Goal: Find specific page/section: Find specific page/section

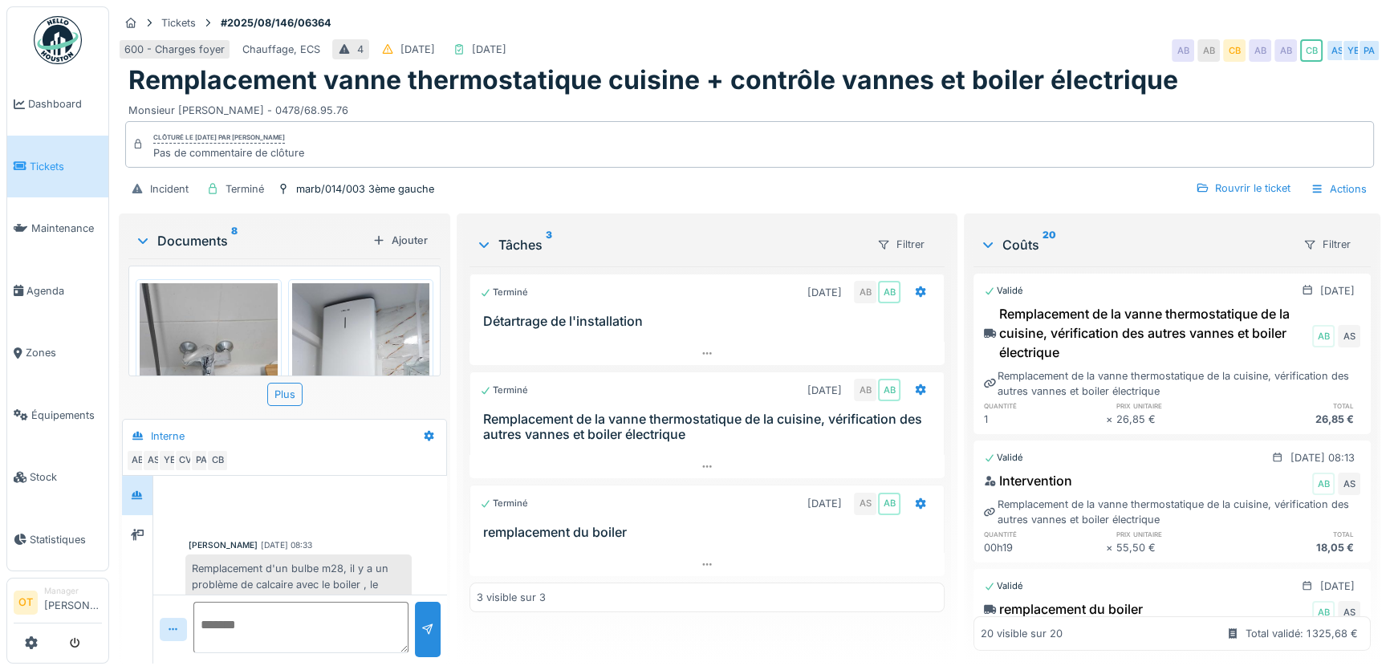
scroll to position [770, 0]
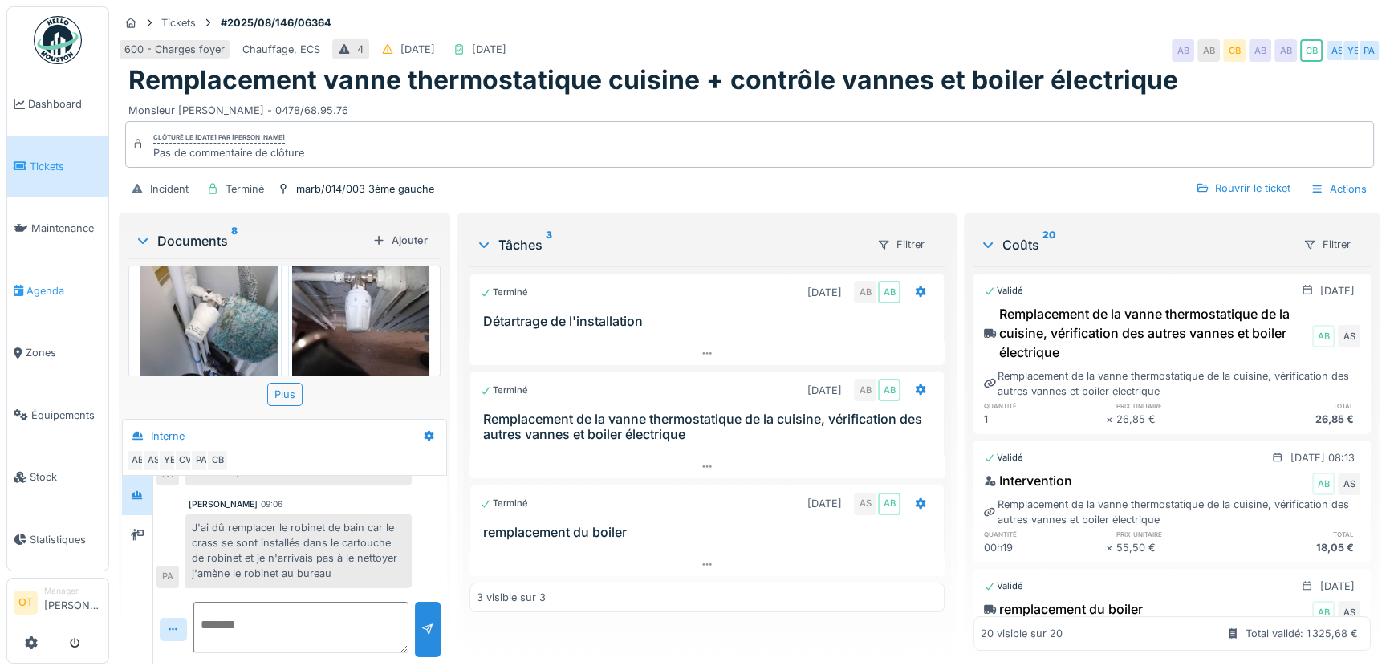
click at [50, 270] on link "Agenda" at bounding box center [57, 291] width 101 height 63
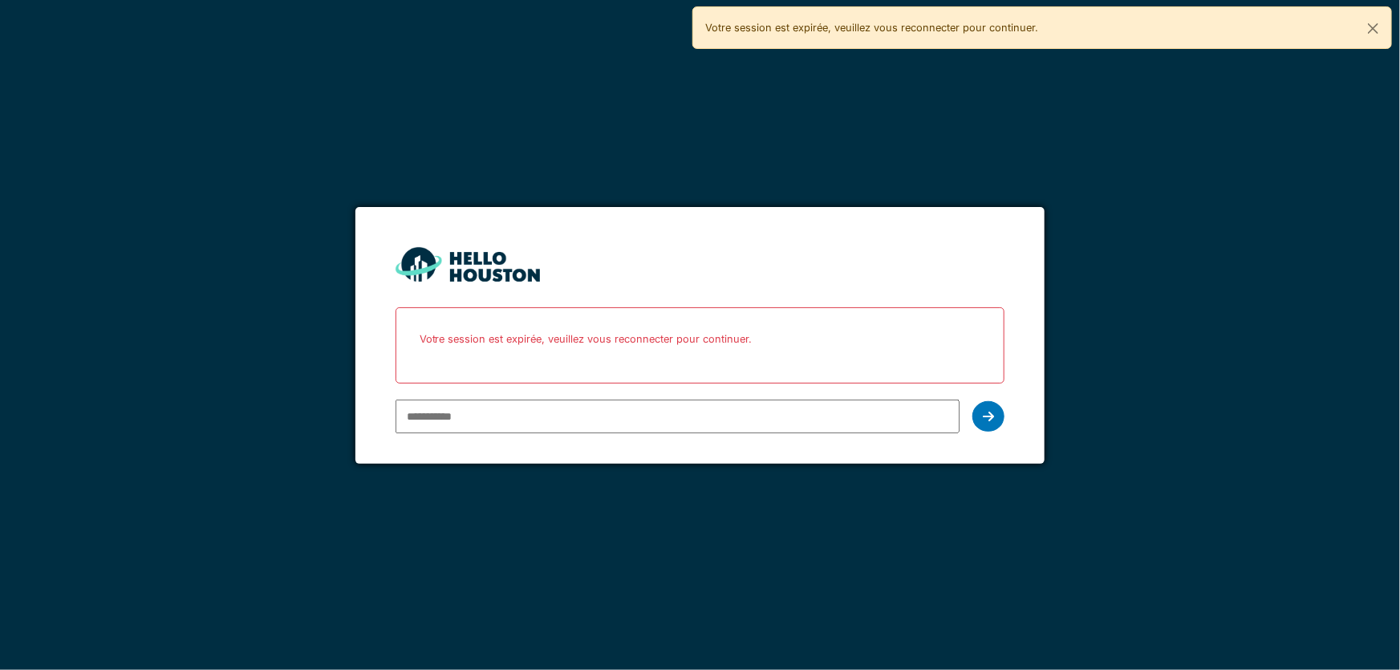
type input "**********"
click at [984, 416] on icon at bounding box center [988, 416] width 11 height 13
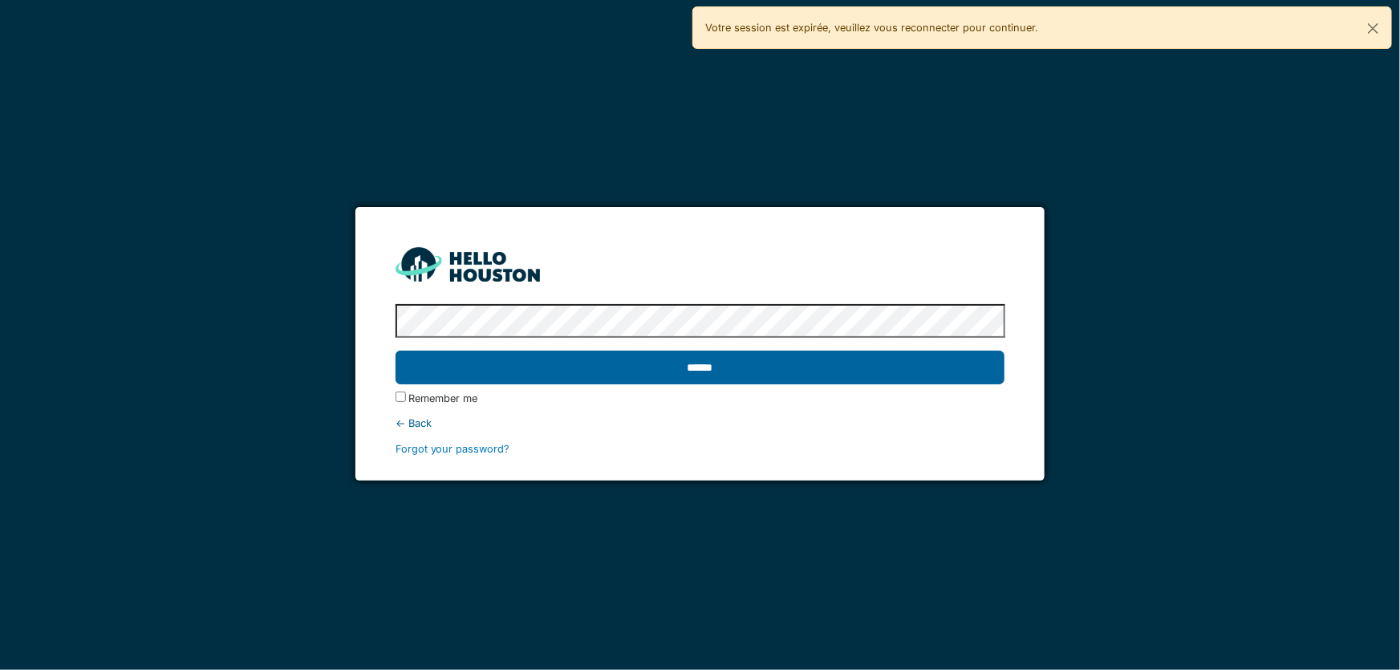
click at [901, 373] on input "******" at bounding box center [701, 368] width 610 height 34
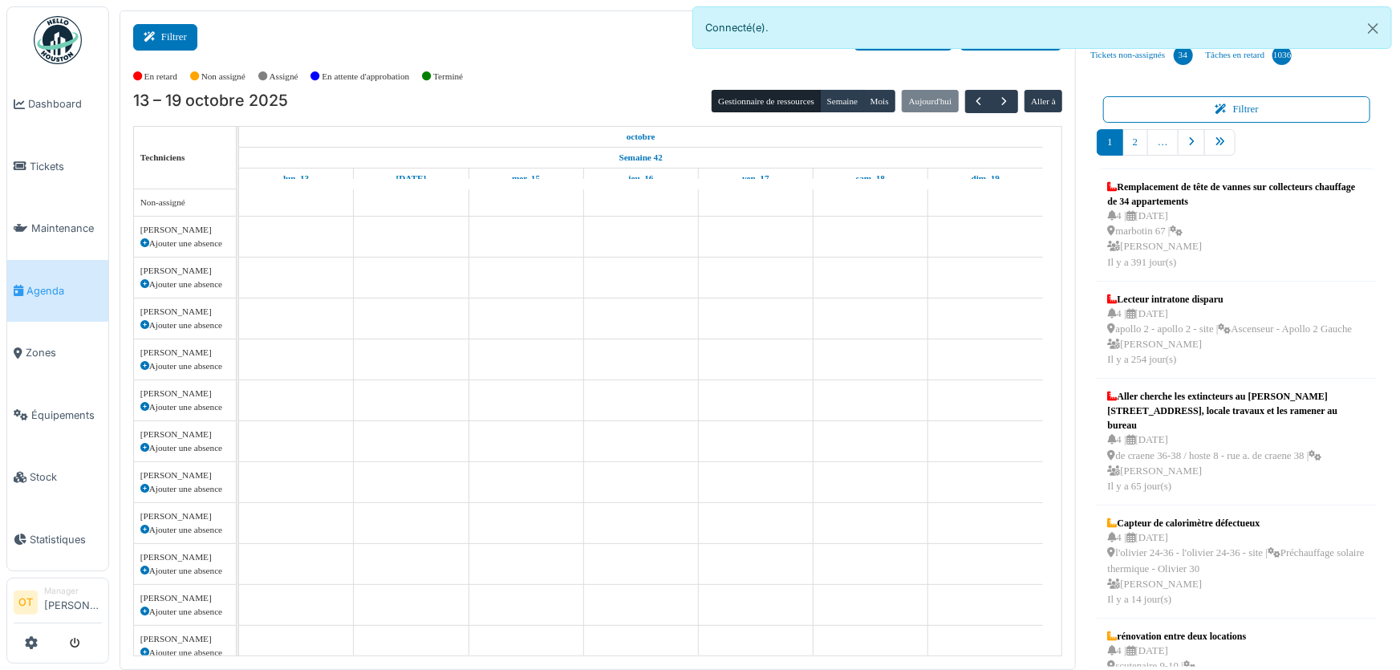
click at [176, 40] on button "Filtrer" at bounding box center [165, 37] width 64 height 26
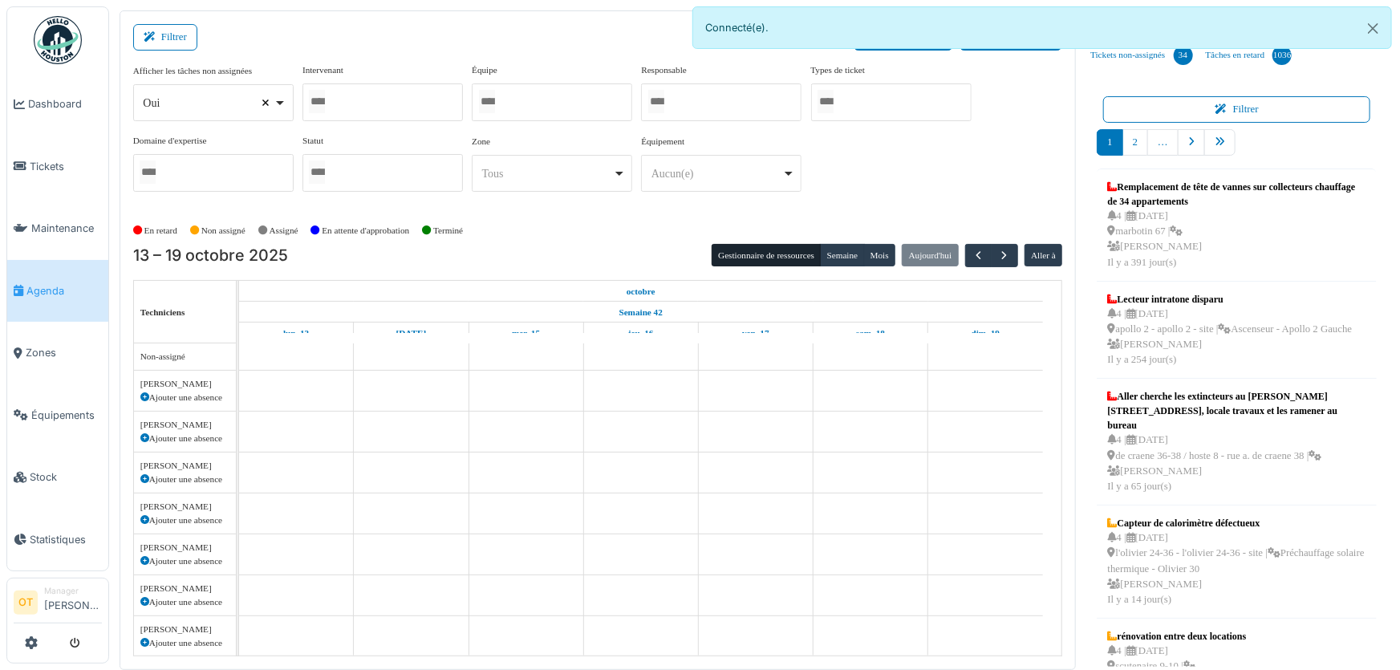
select select
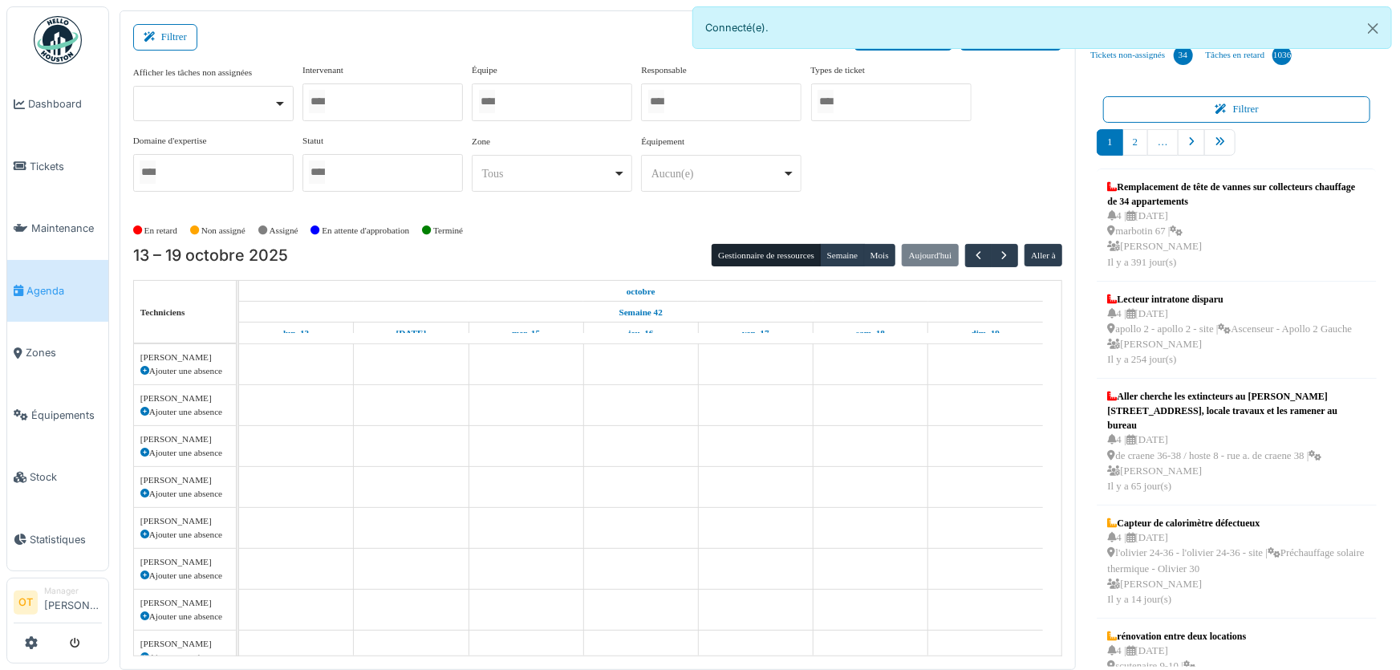
click at [376, 104] on div at bounding box center [382, 102] width 160 height 38
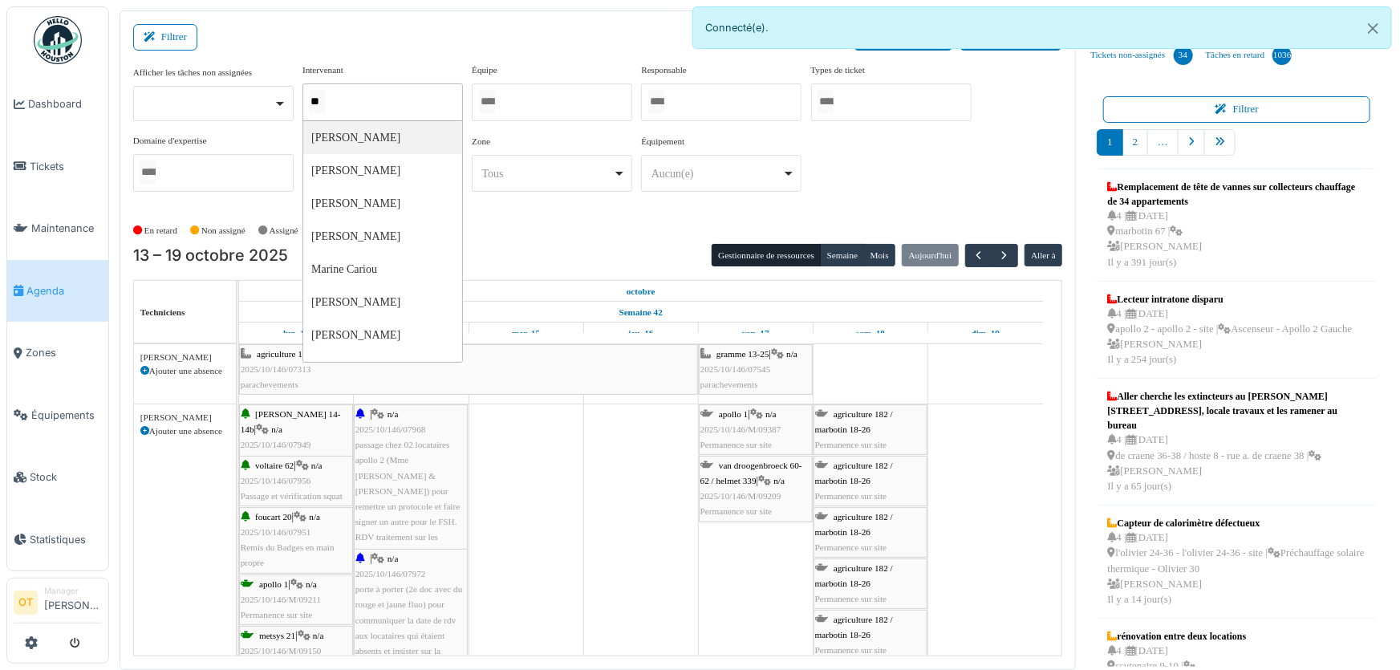
type input "***"
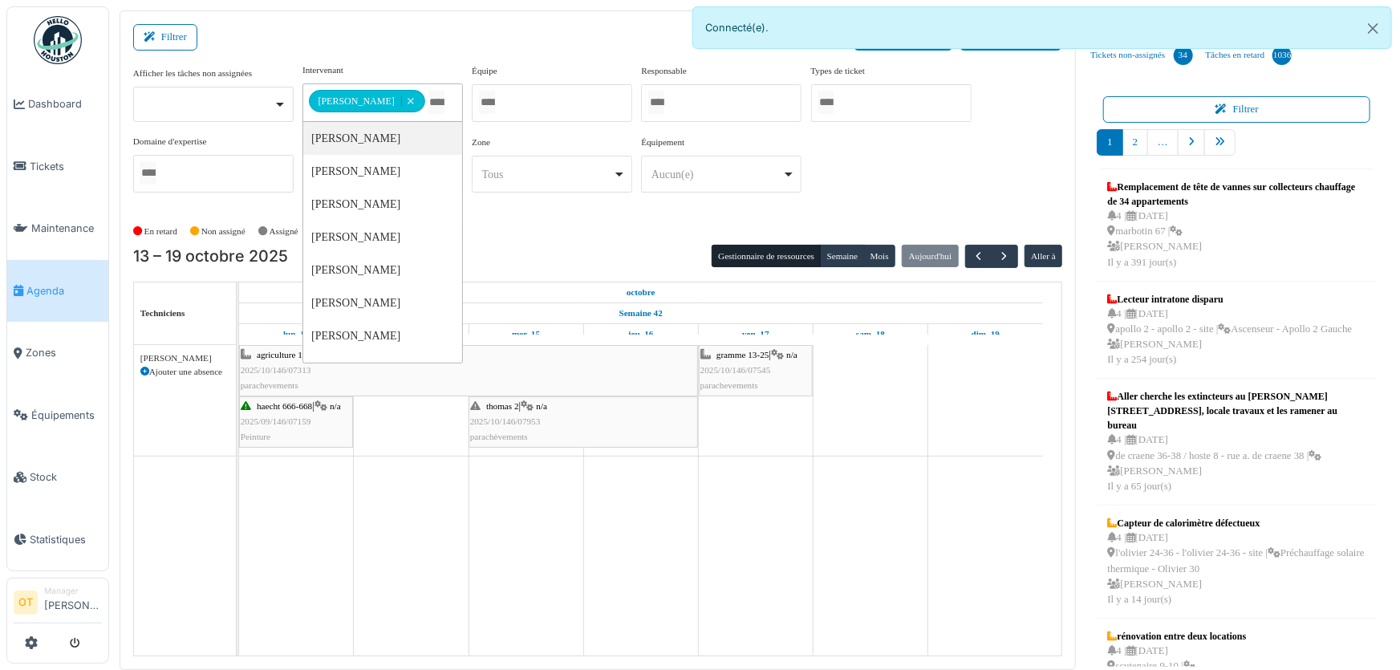
click at [379, 37] on div "Filtrer Créer un ticket Liste des tâches" at bounding box center [598, 43] width 930 height 39
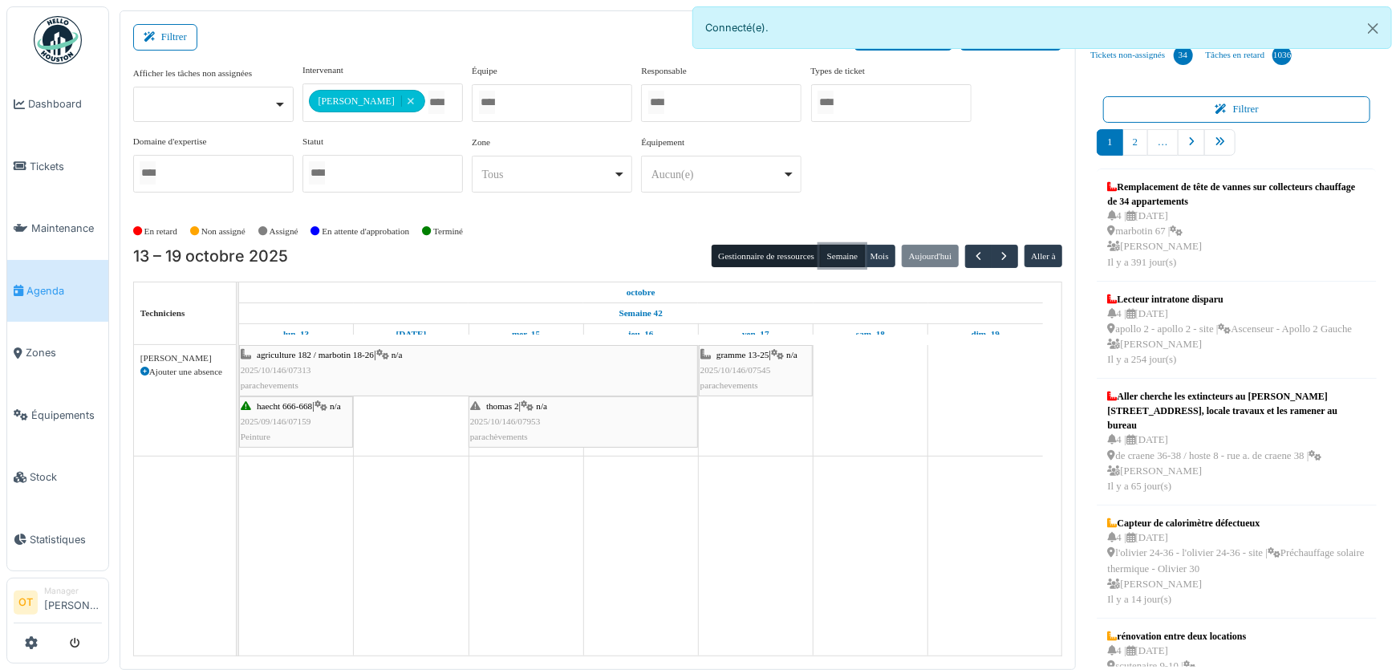
click at [824, 258] on button "Semaine" at bounding box center [842, 256] width 44 height 22
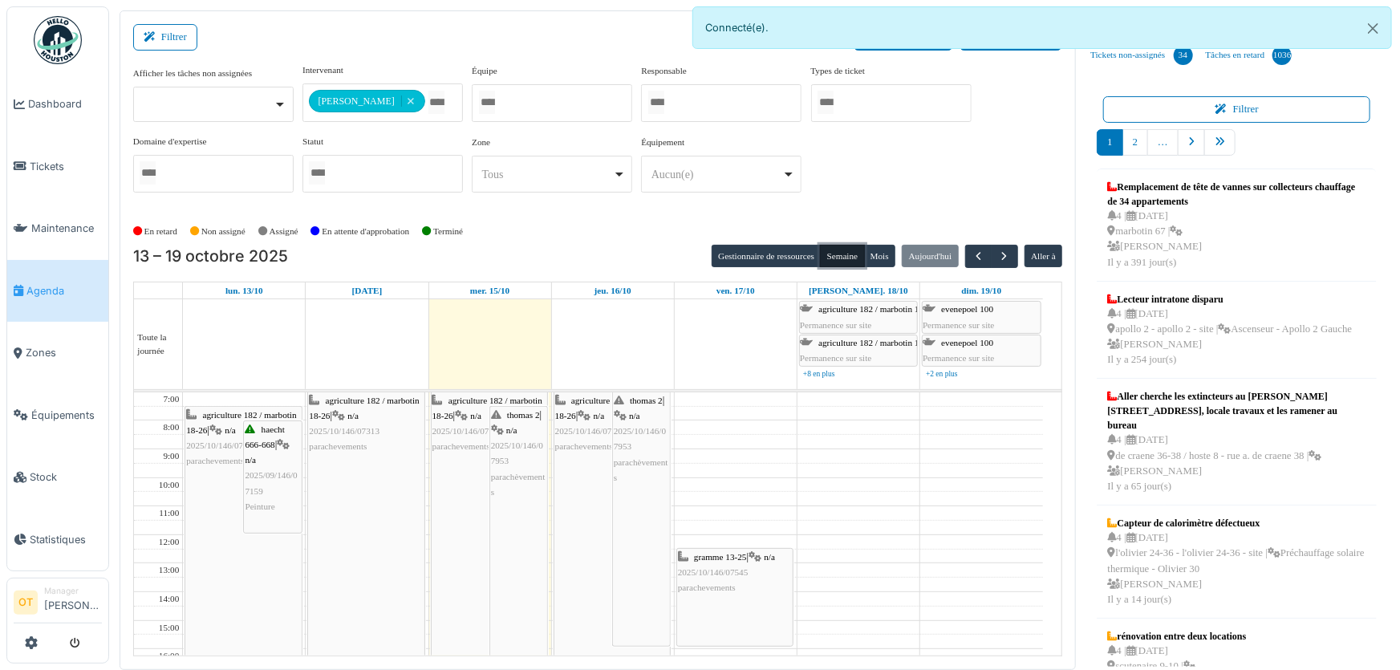
click at [517, 472] on span "parachèvements" at bounding box center [518, 484] width 55 height 25
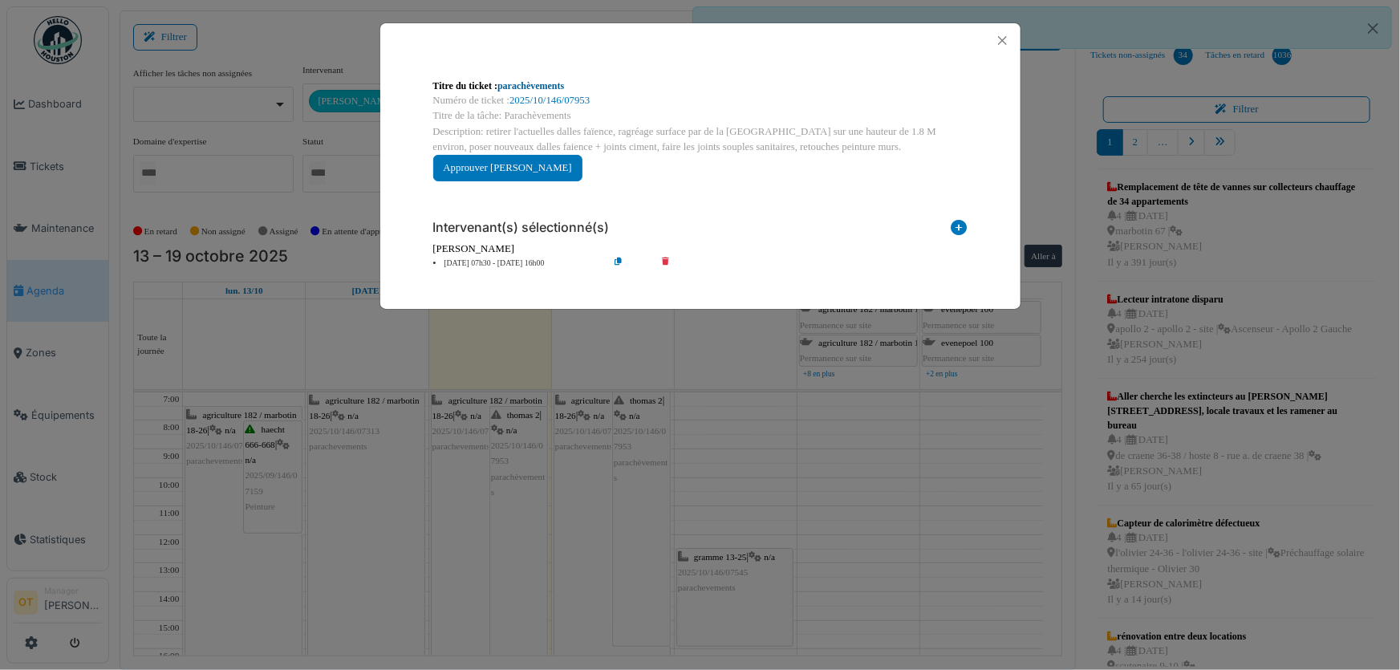
click at [542, 82] on link "parachèvements" at bounding box center [530, 85] width 67 height 11
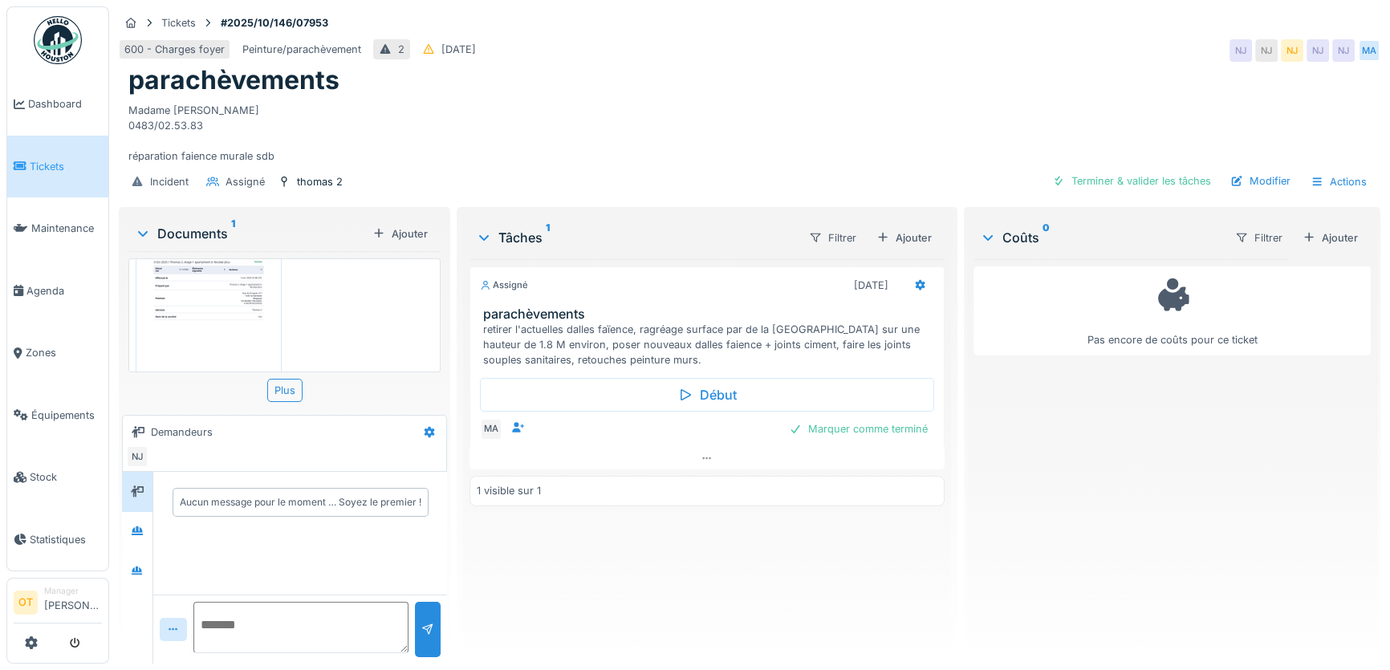
scroll to position [120, 0]
click at [217, 289] on img at bounding box center [209, 253] width 138 height 194
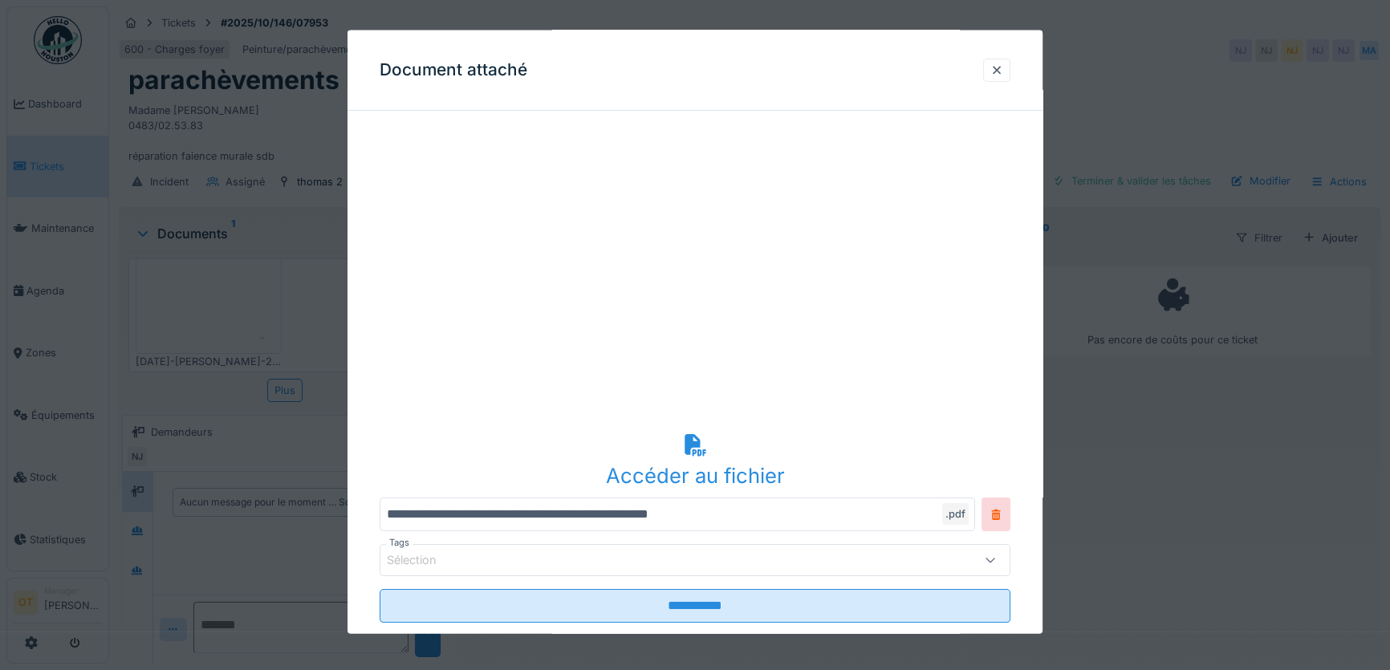
scroll to position [72, 0]
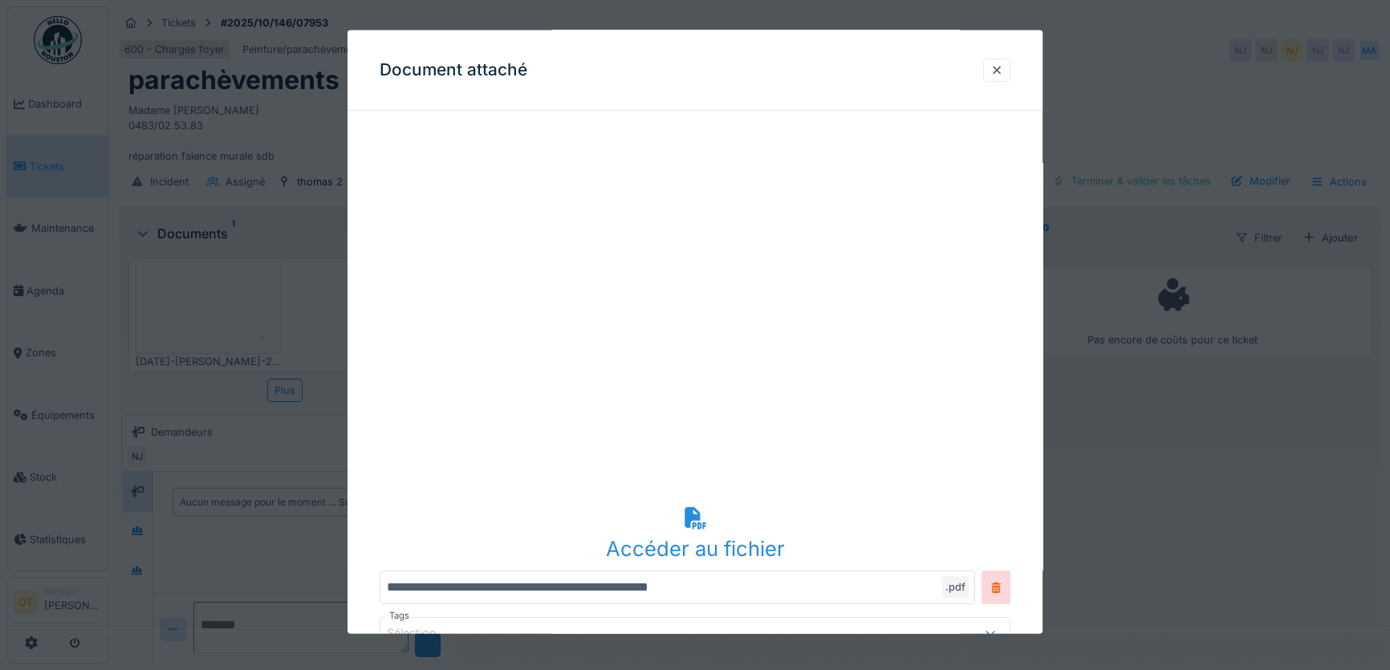
click at [1165, 457] on div at bounding box center [695, 335] width 1390 height 670
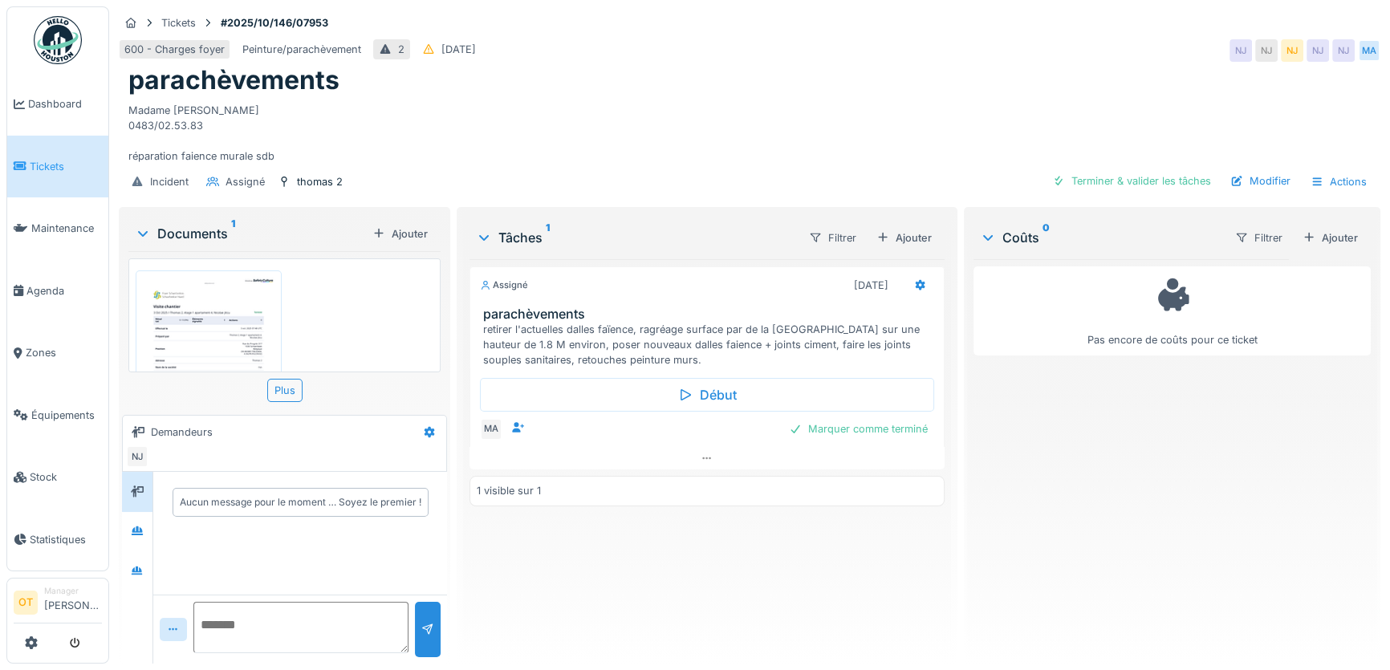
scroll to position [0, 0]
click at [175, 322] on img at bounding box center [209, 373] width 138 height 194
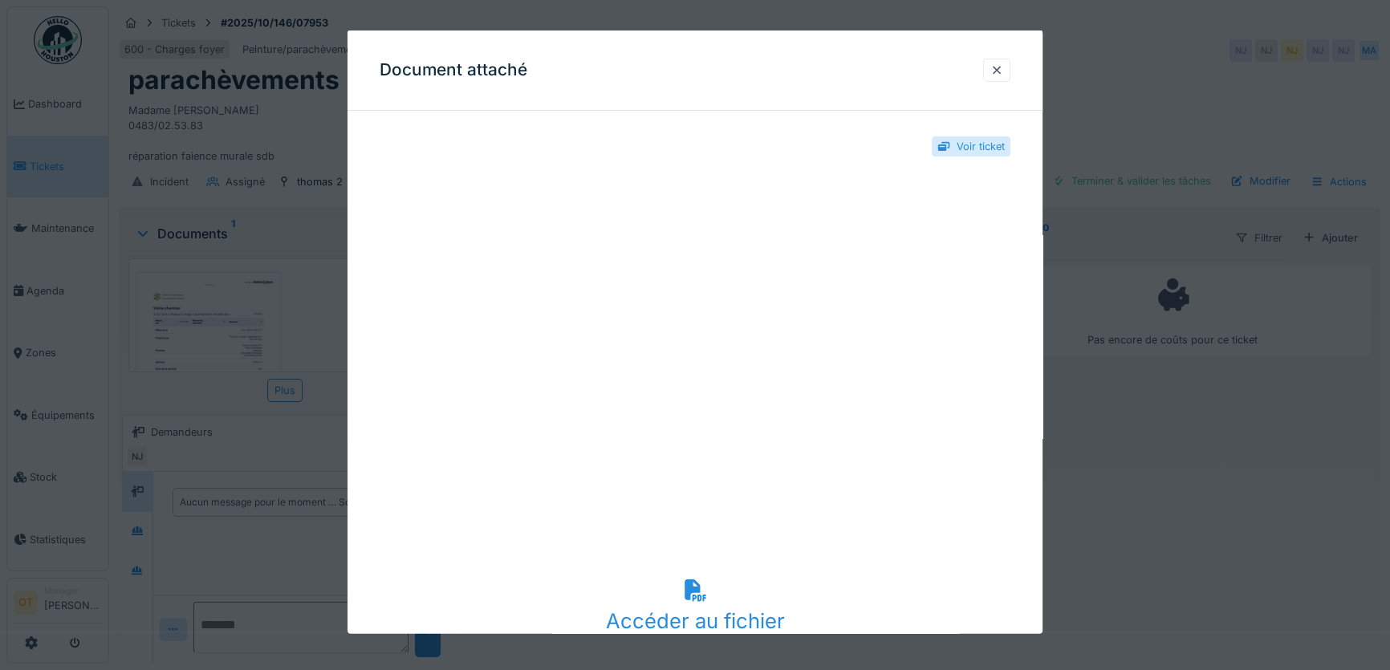
click at [1171, 440] on div at bounding box center [695, 335] width 1390 height 670
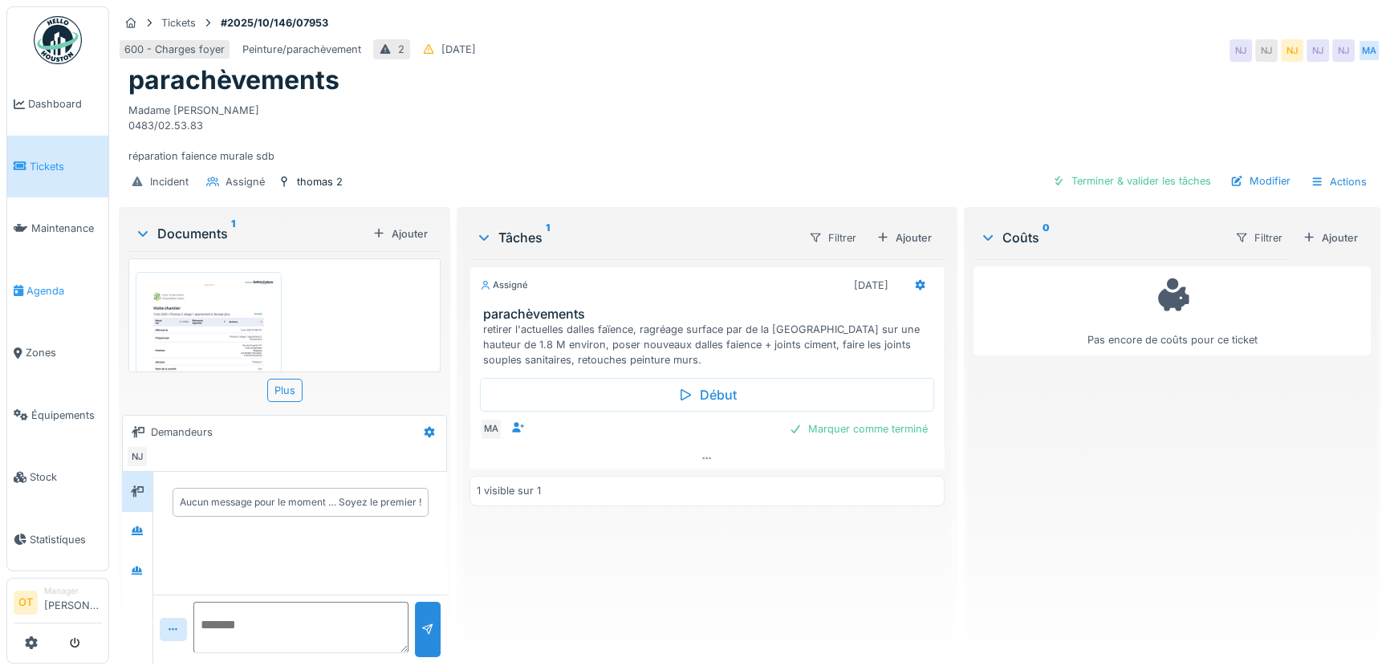
click at [60, 286] on span "Agenda" at bounding box center [63, 290] width 75 height 15
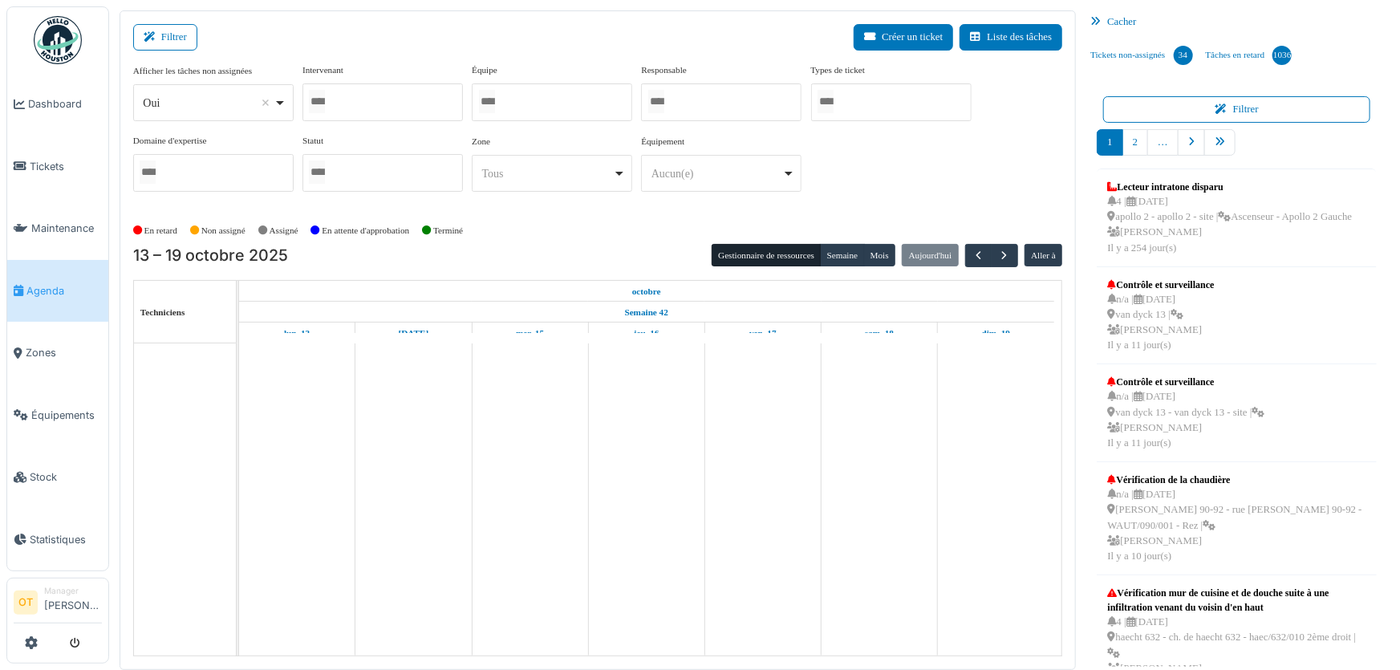
click at [282, 105] on div "Oui Remove item" at bounding box center [213, 102] width 147 height 23
select select "**"
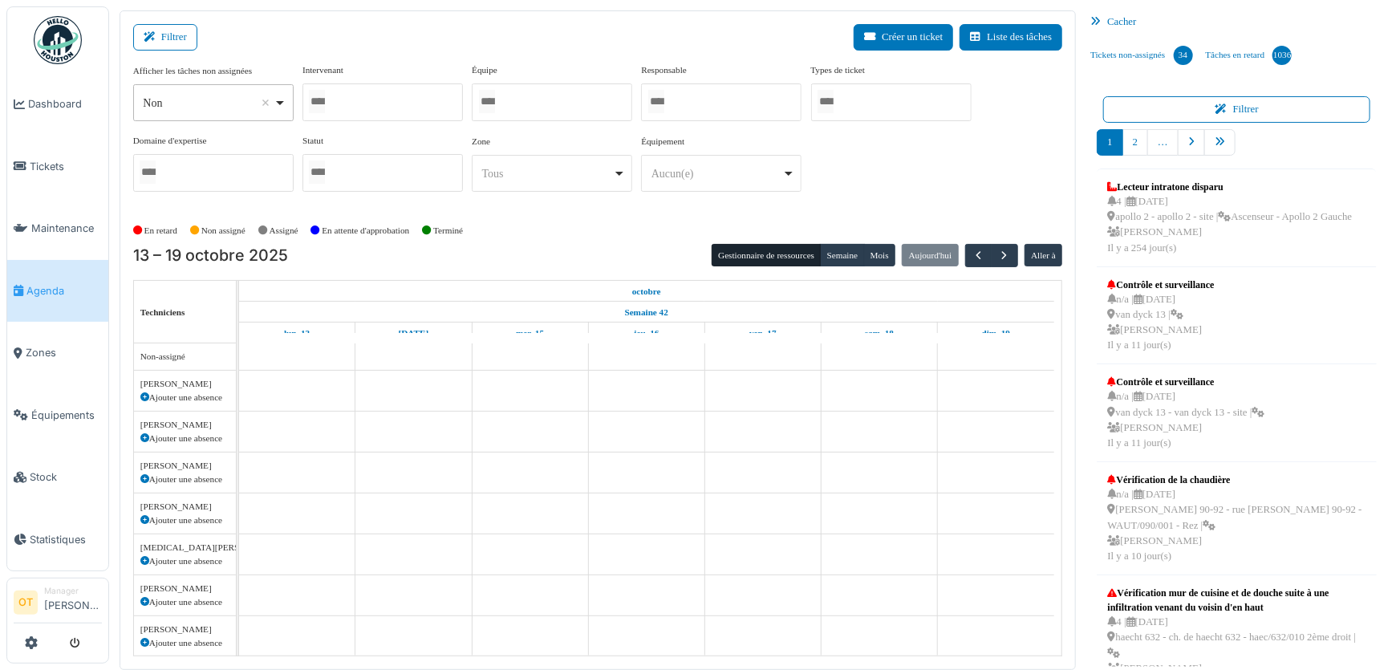
click at [375, 87] on div at bounding box center [382, 102] width 160 height 38
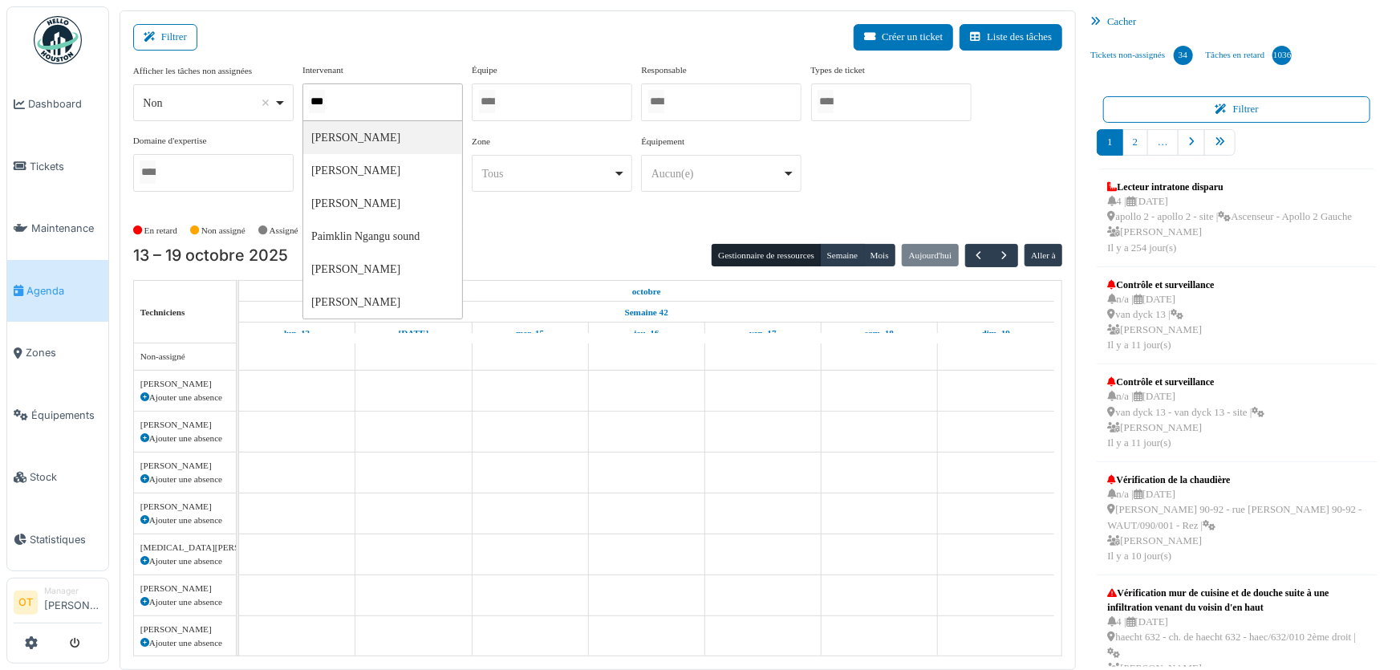
type input "****"
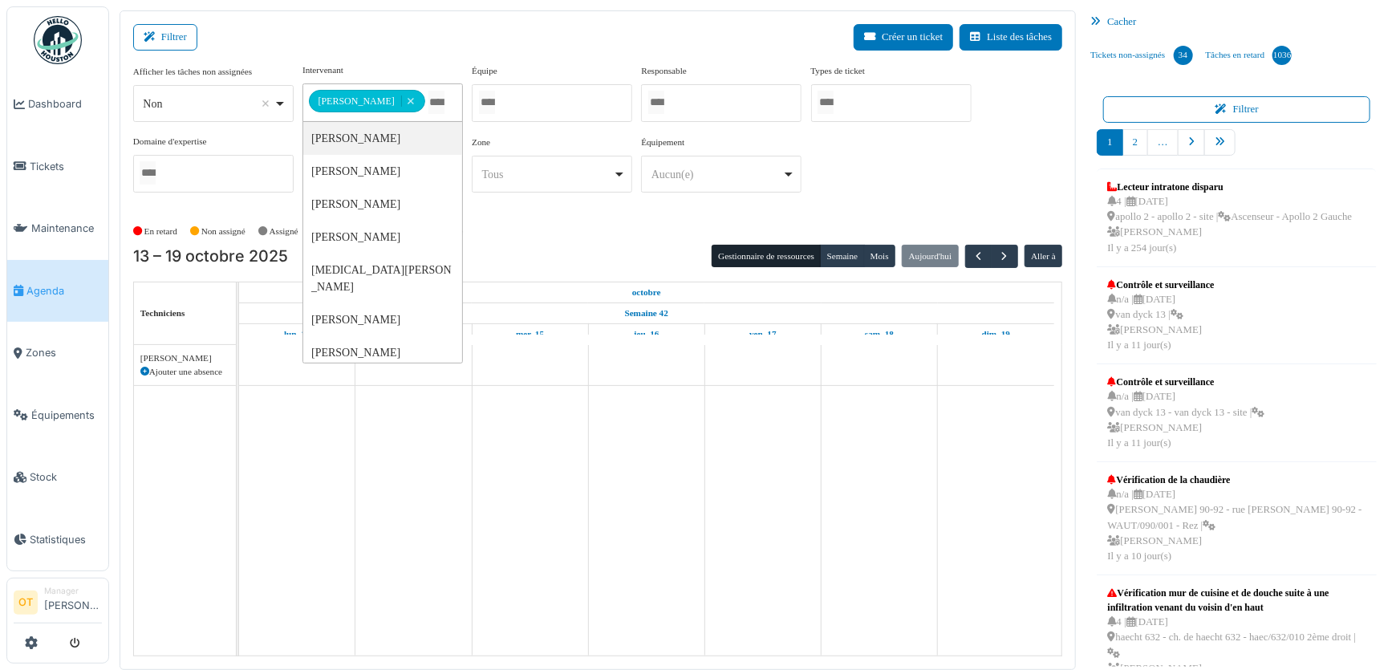
click at [416, 39] on div "Filtrer Créer un ticket Liste des tâches" at bounding box center [598, 43] width 930 height 39
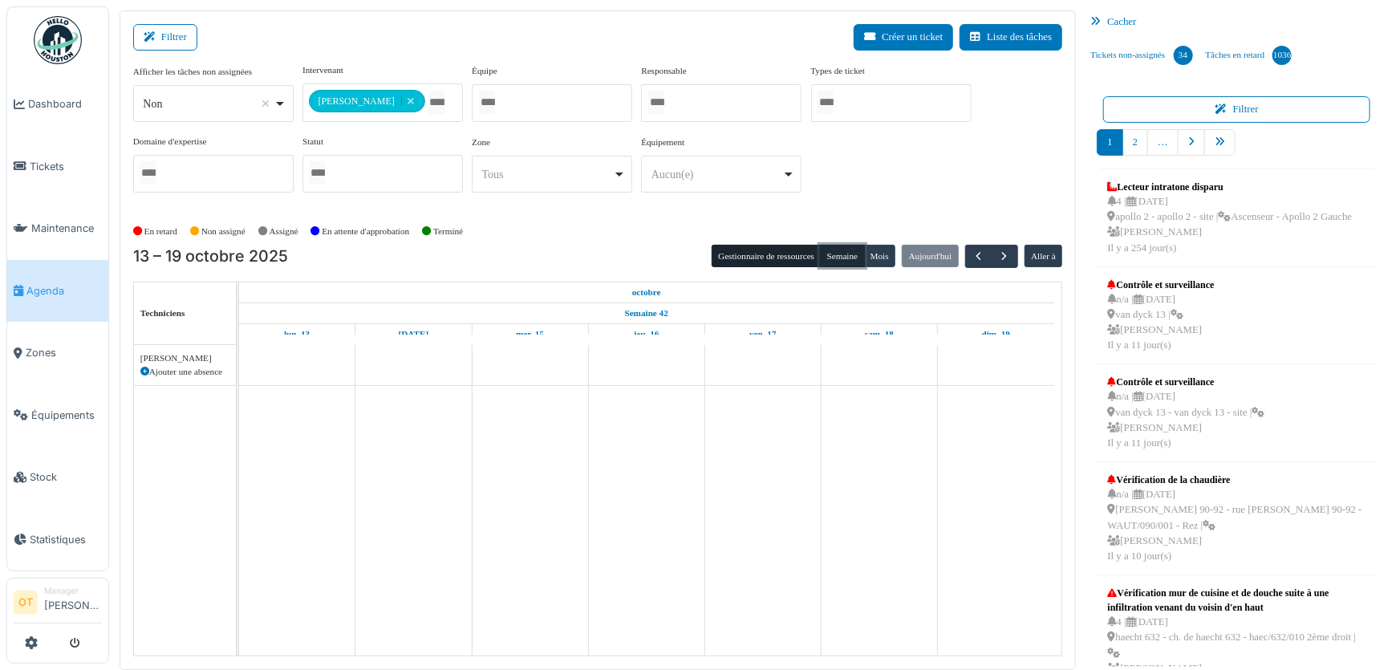
click at [845, 258] on button "Semaine" at bounding box center [842, 256] width 44 height 22
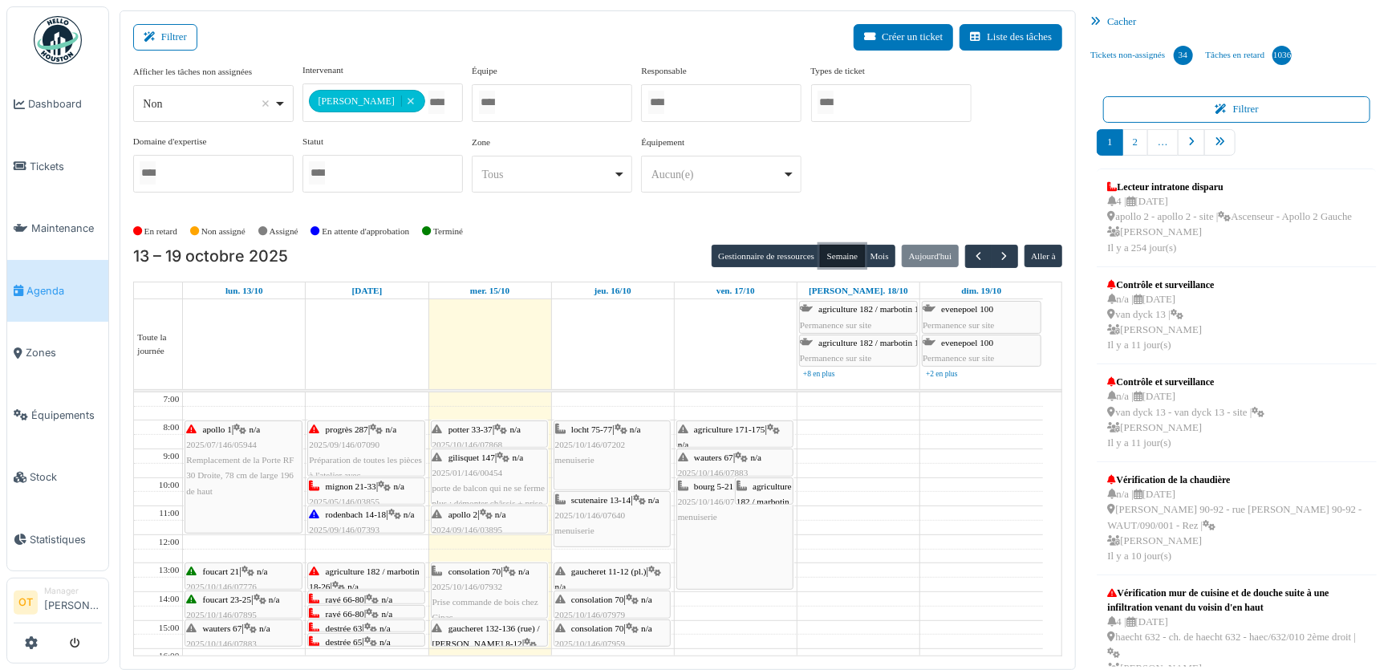
click at [485, 431] on span "potter 33-37" at bounding box center [470, 429] width 44 height 10
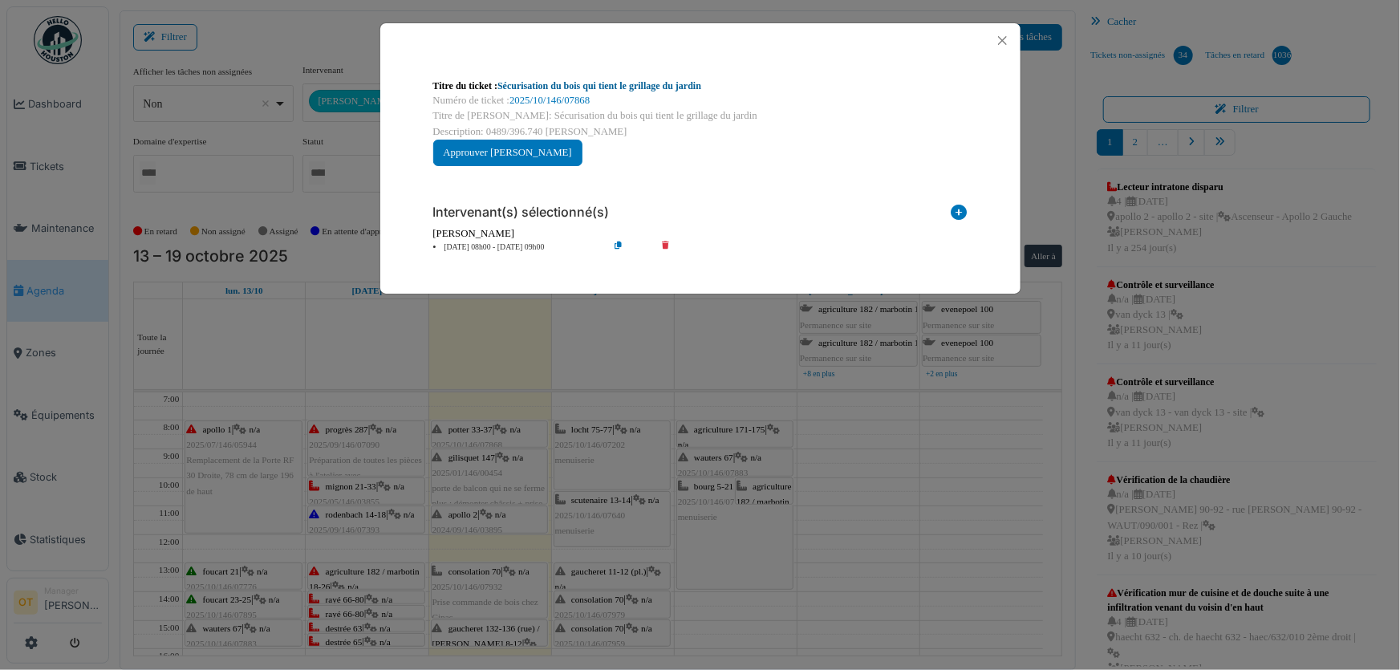
click at [650, 89] on link "Sécurisation du bois qui tient le grillage du jardin" at bounding box center [599, 85] width 204 height 11
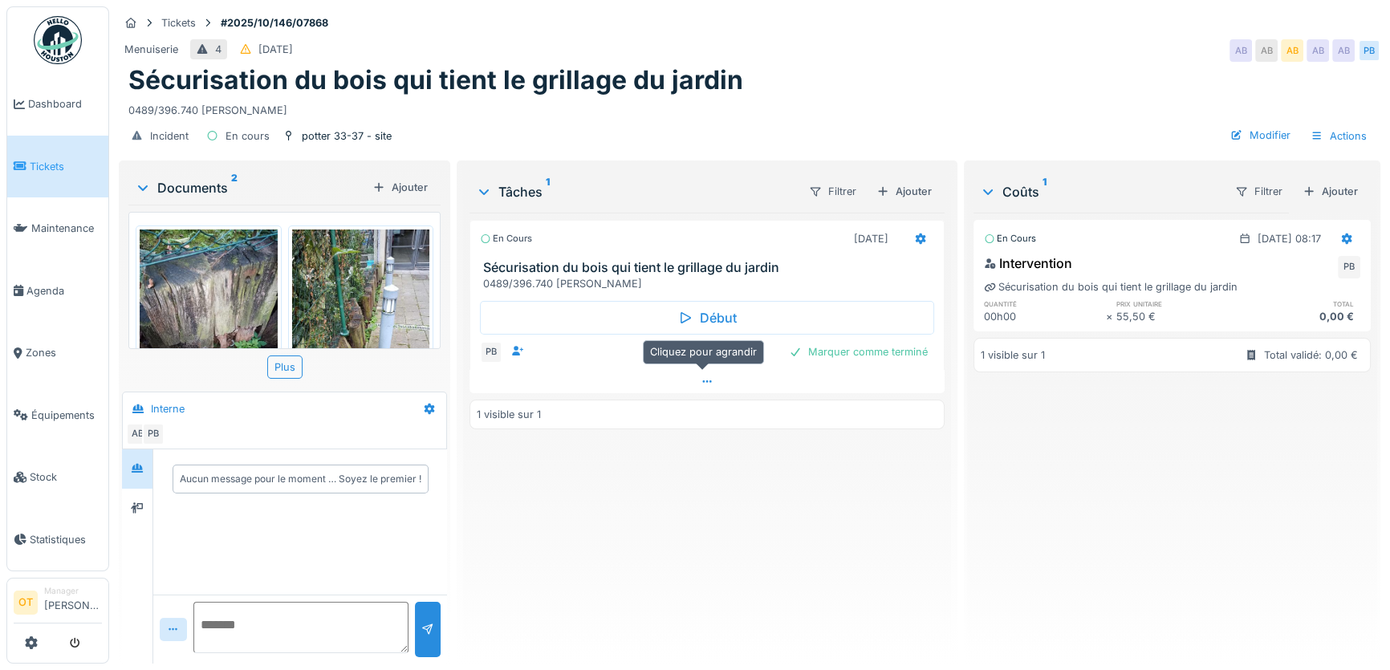
click at [705, 376] on icon at bounding box center [706, 381] width 13 height 10
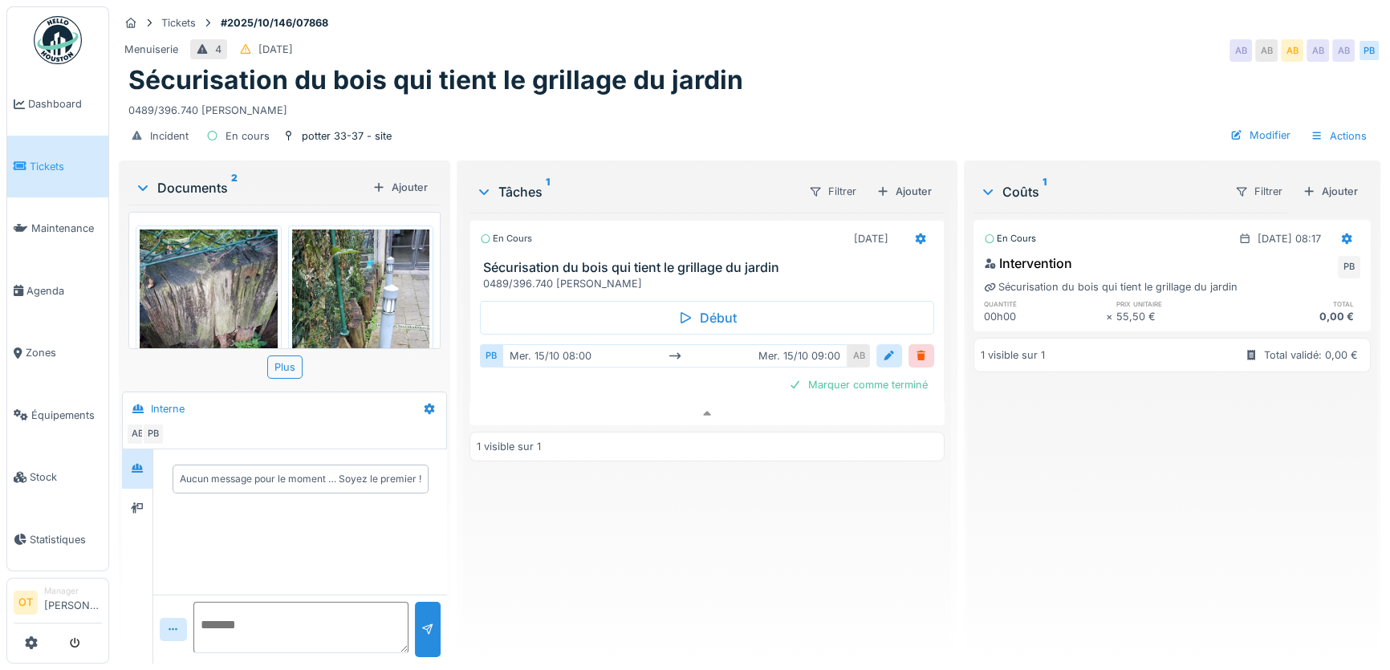
click at [214, 268] on img at bounding box center [209, 321] width 138 height 184
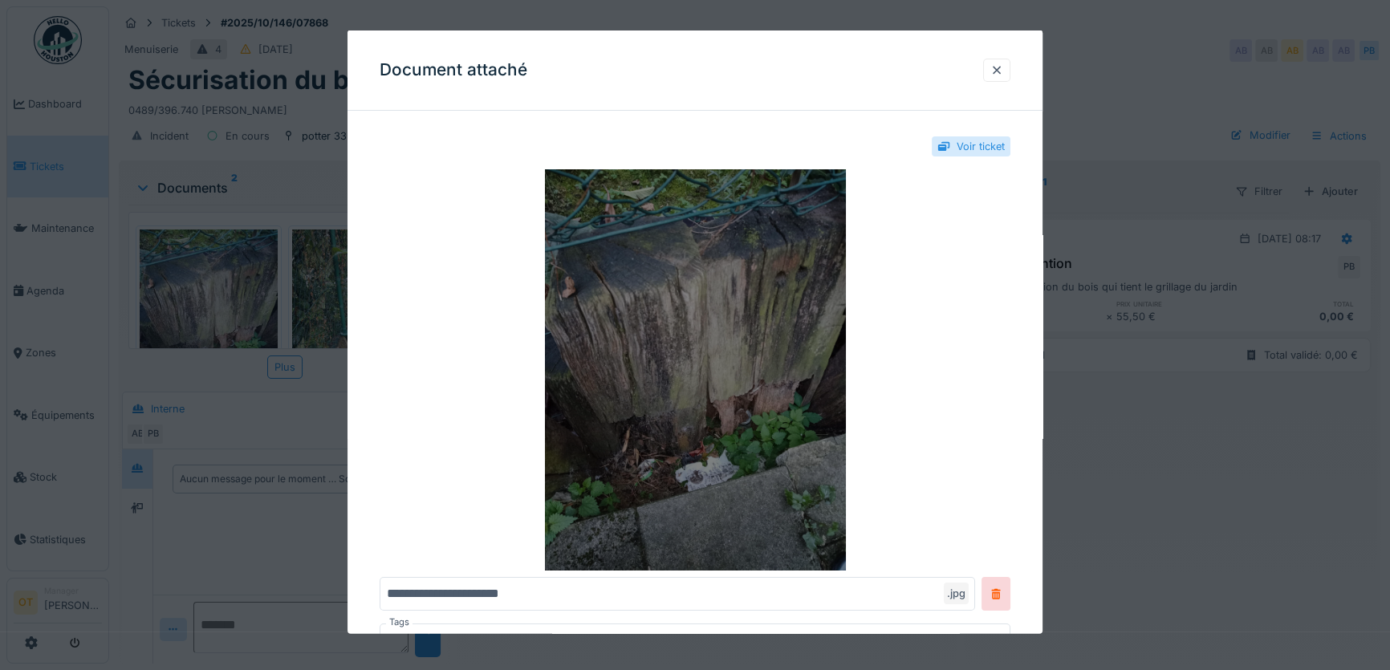
click at [736, 392] on img at bounding box center [694, 369] width 631 height 401
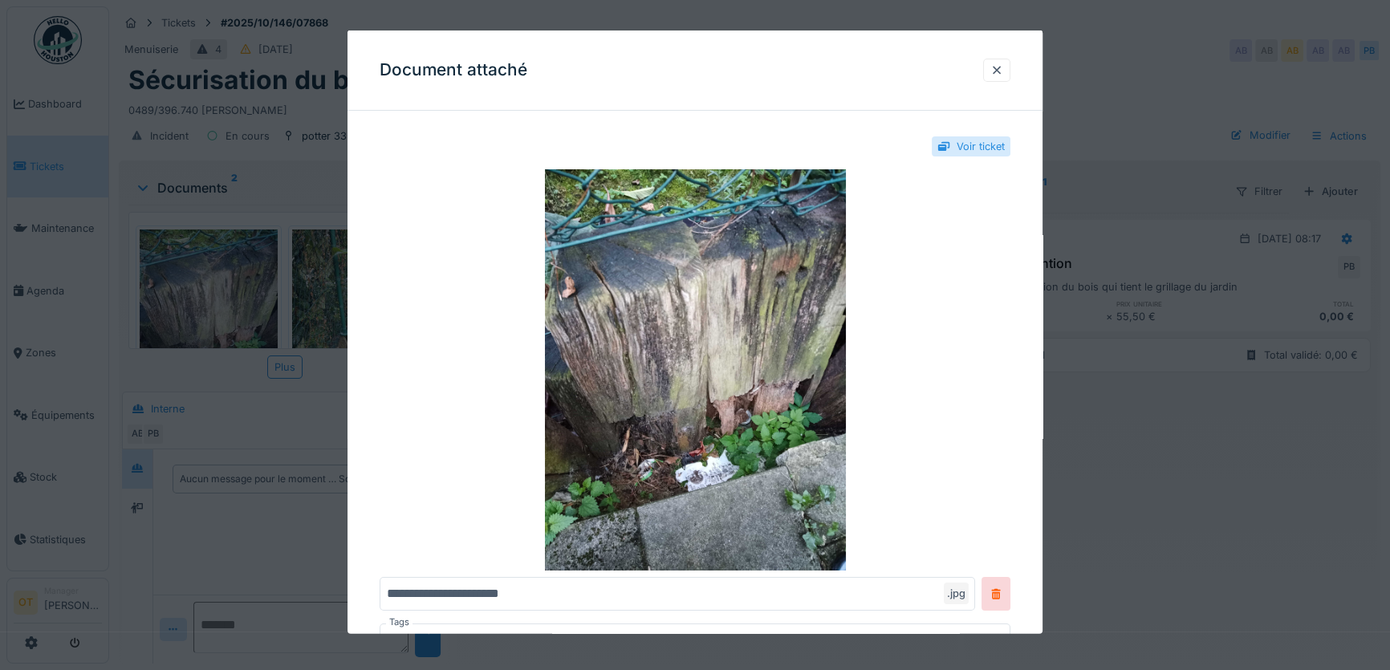
click at [297, 338] on div at bounding box center [695, 335] width 1390 height 670
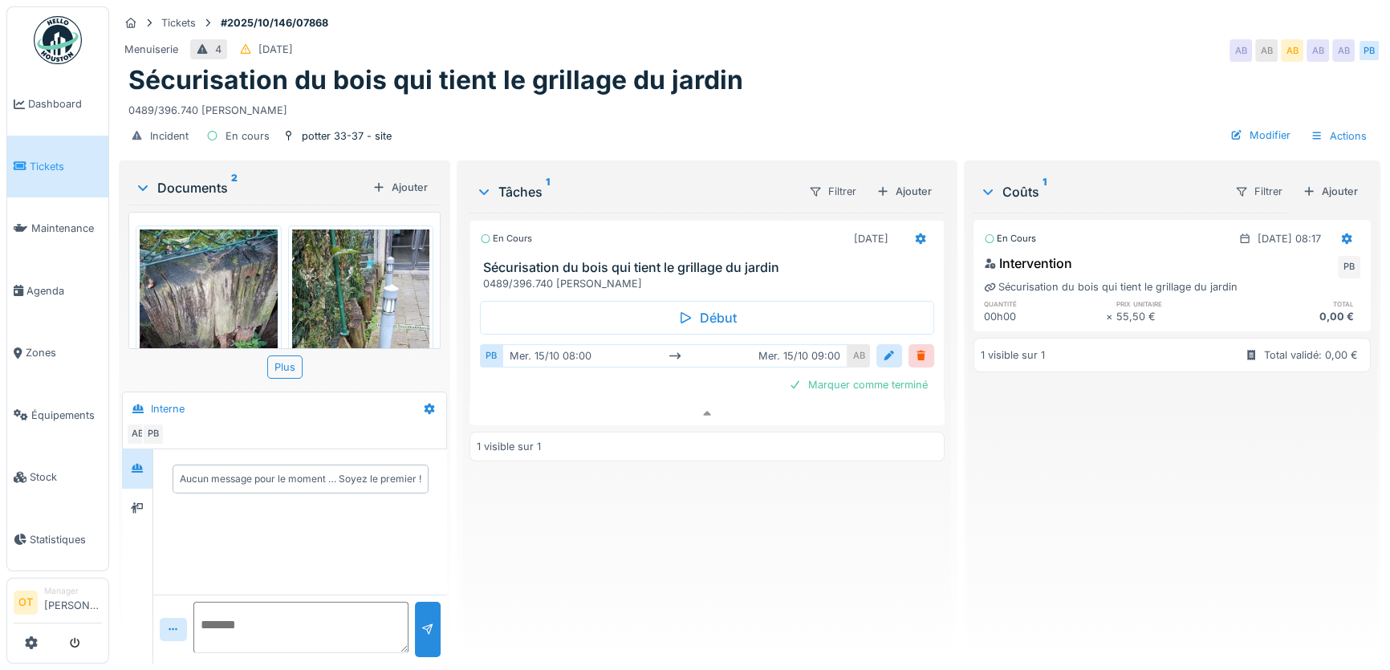
click at [297, 355] on div "Plus" at bounding box center [284, 366] width 35 height 23
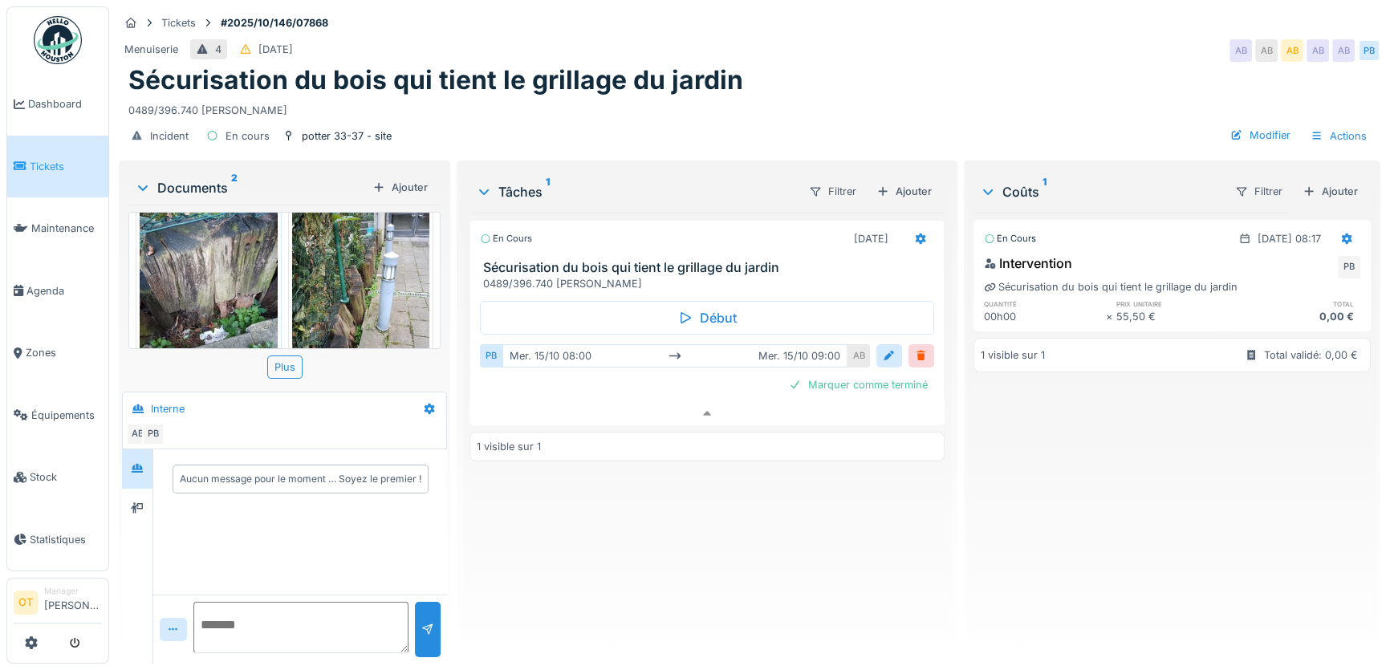
scroll to position [87, 0]
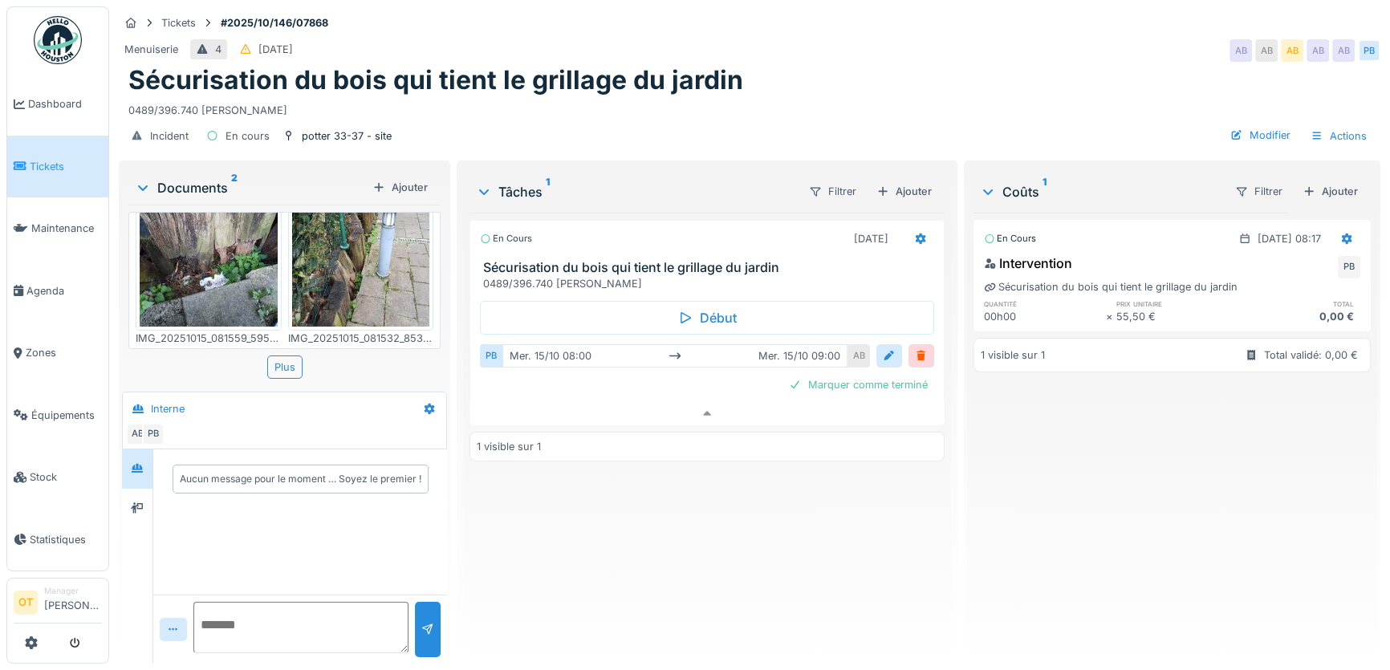
click at [327, 258] on img at bounding box center [361, 235] width 138 height 184
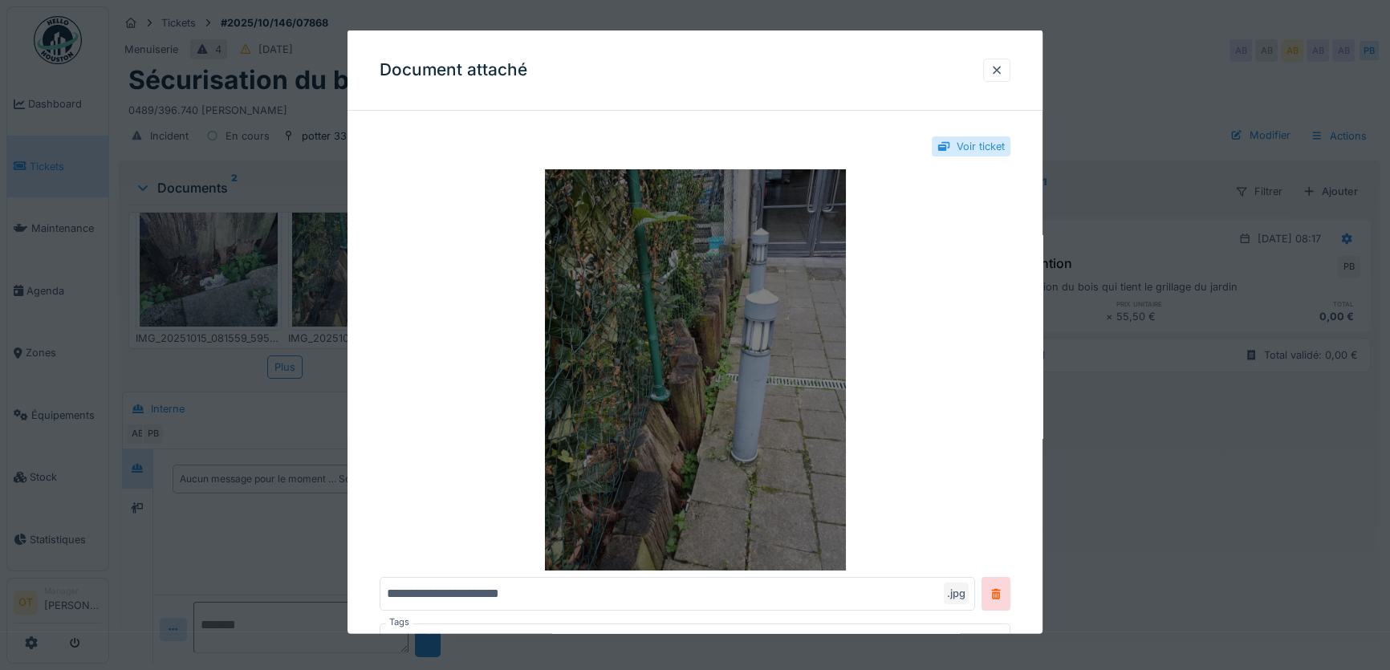
click at [653, 395] on img at bounding box center [694, 369] width 631 height 401
